Goal: Information Seeking & Learning: Learn about a topic

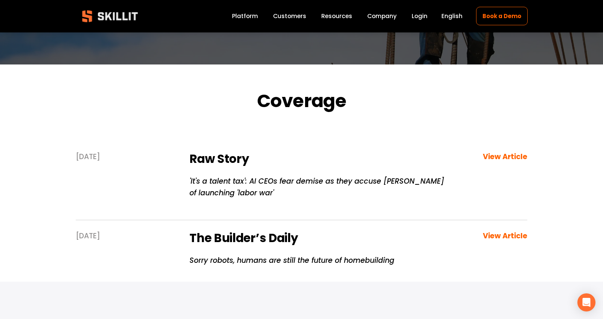
scroll to position [159, 0]
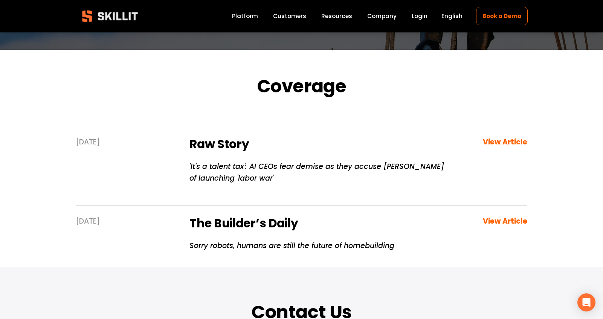
click at [277, 125] on div "Oct 6, 2025 Raw Story 'It's a talent tax': AI CEOs fear demise as they accuse T…" at bounding box center [301, 161] width 603 height 79
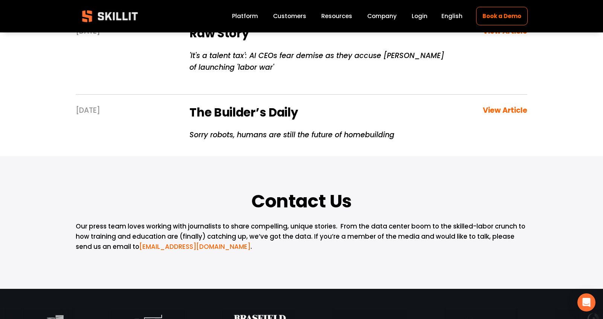
scroll to position [256, 0]
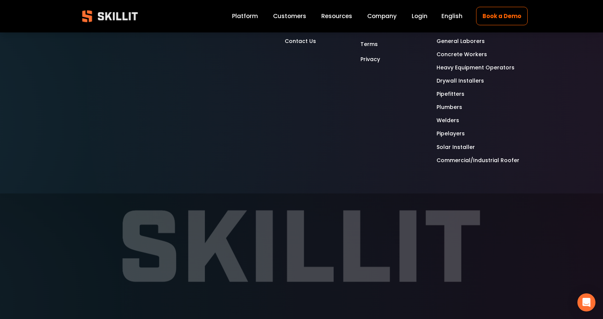
scroll to position [806, 0]
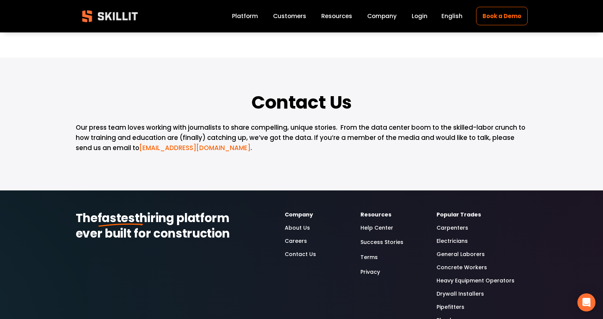
scroll to position [463, 0]
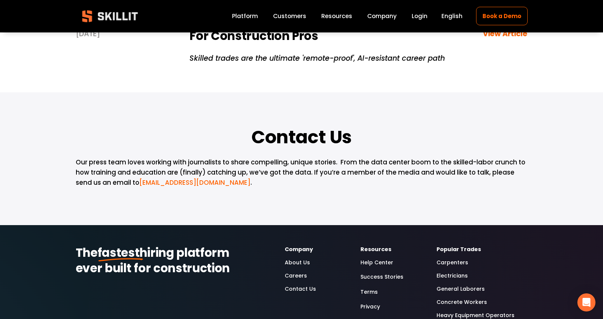
click at [190, 172] on p "Our press team loves working with journalists to share compelling, unique stori…" at bounding box center [302, 172] width 452 height 31
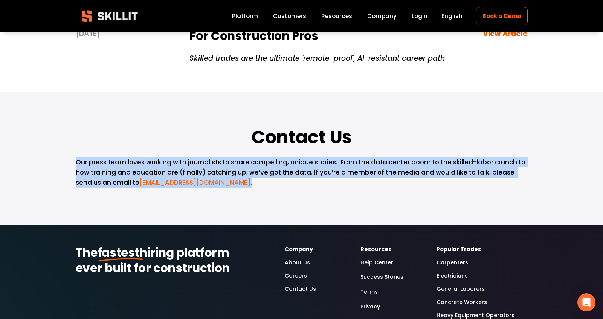
click at [190, 172] on p "Our press team loves working with journalists to share compelling, unique stori…" at bounding box center [302, 172] width 452 height 31
copy div "Our press team loves working with journalists to share compelling, unique stori…"
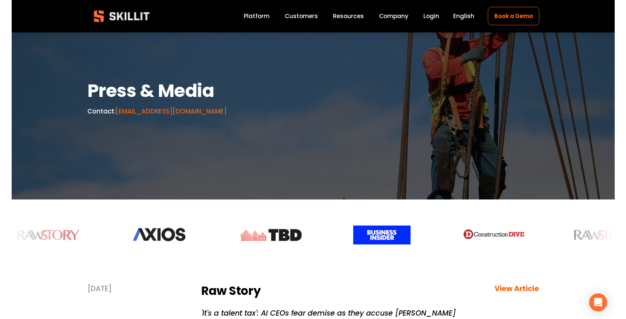
scroll to position [0, 0]
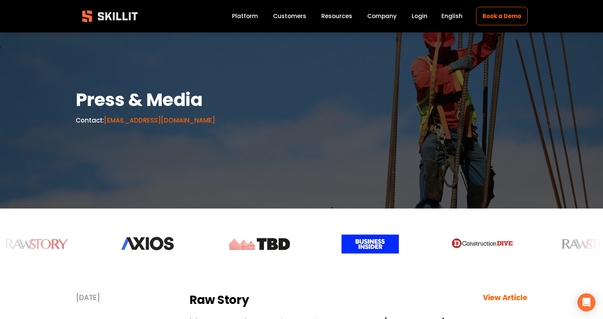
click at [312, 101] on h1 "Press & Media" at bounding box center [207, 100] width 262 height 22
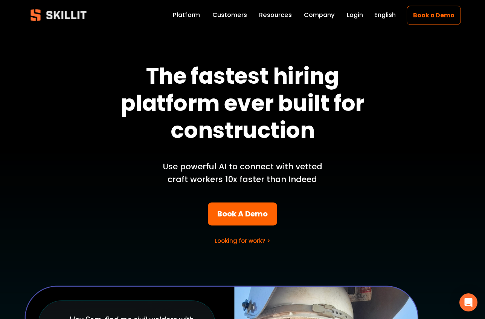
click at [0, 0] on span "Press" at bounding box center [0, 0] width 0 height 0
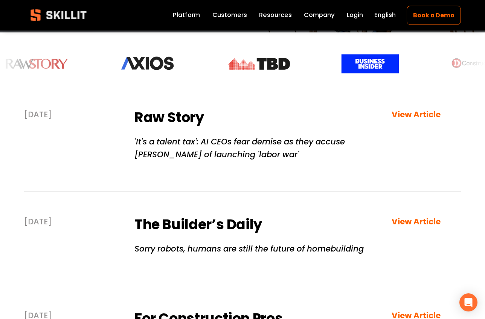
scroll to position [154, 0]
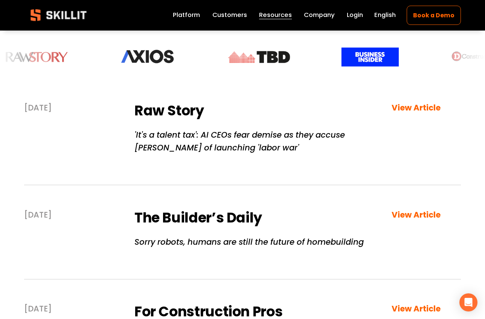
click at [409, 107] on strong "View Article" at bounding box center [416, 107] width 49 height 11
click at [411, 214] on strong "View Article" at bounding box center [416, 214] width 49 height 11
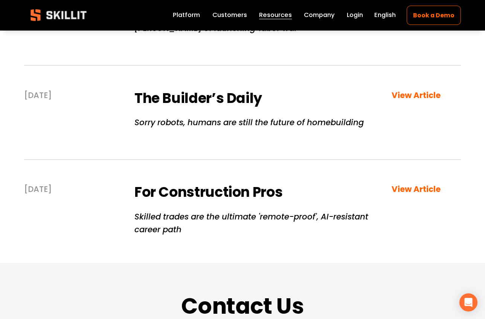
scroll to position [276, 0]
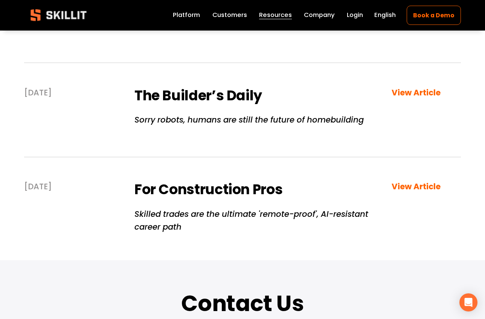
click at [412, 186] on strong "View Article" at bounding box center [416, 186] width 49 height 11
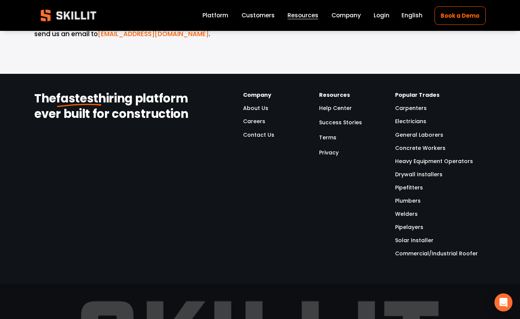
scroll to position [562, 0]
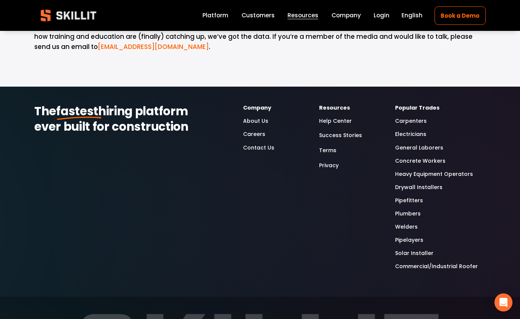
click at [339, 154] on p "Terms" at bounding box center [345, 150] width 53 height 11
